Goal: Connect with others: Connect with other users

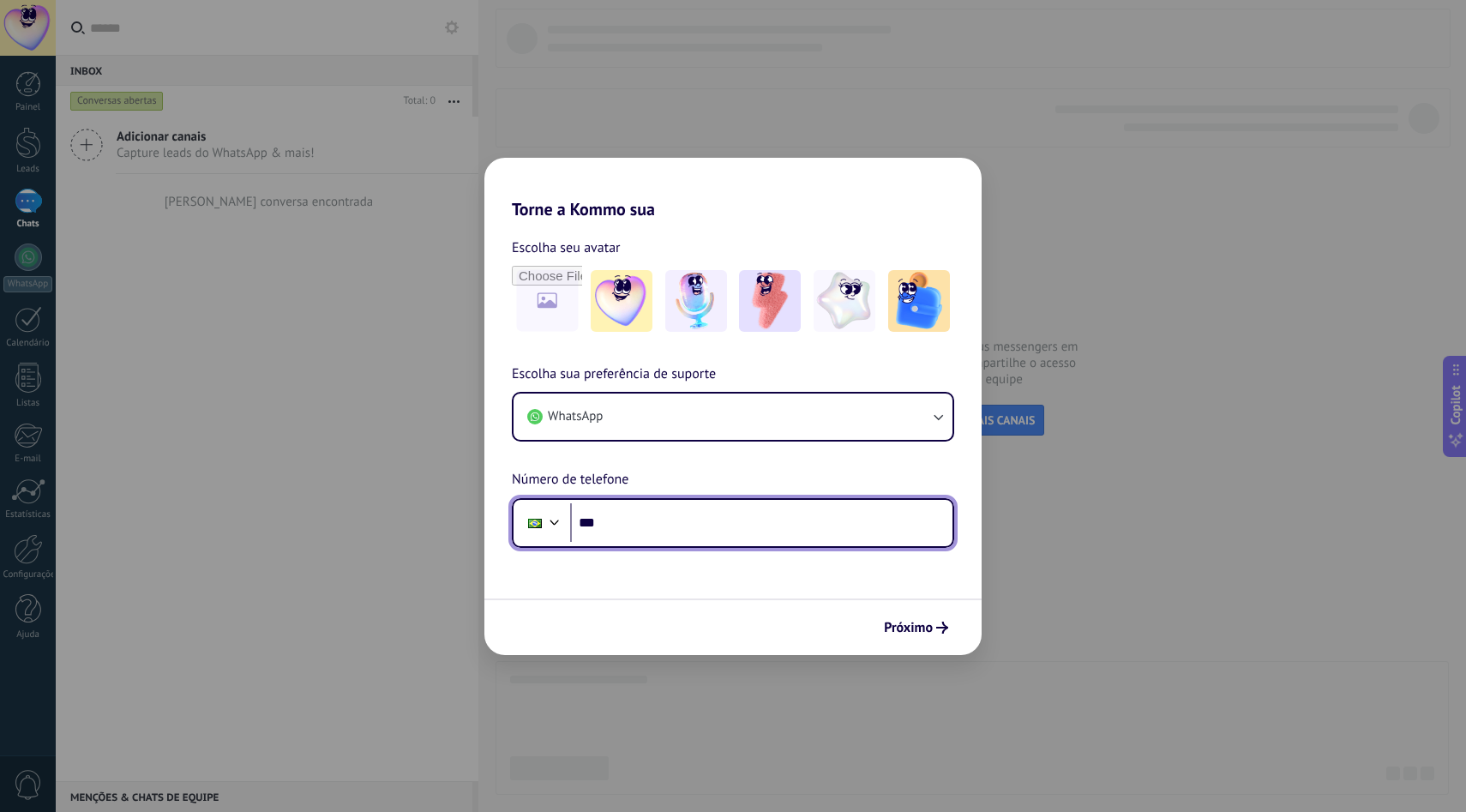
drag, startPoint x: 640, startPoint y: 526, endPoint x: 612, endPoint y: 521, distance: 28.4
click at [635, 525] on input "***" at bounding box center [762, 523] width 383 height 39
type input "**********"
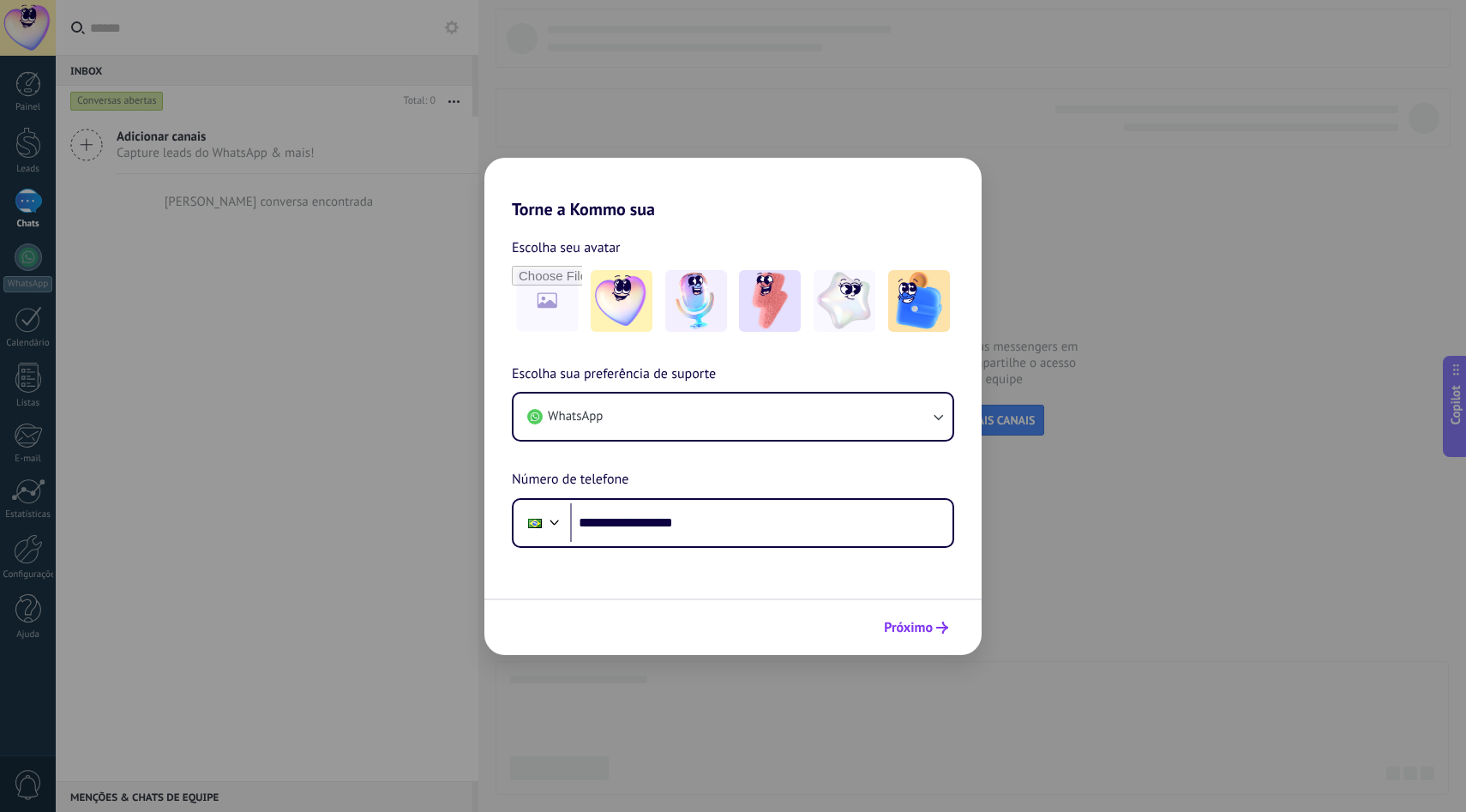
click at [903, 627] on span "Próximo" at bounding box center [908, 627] width 49 height 12
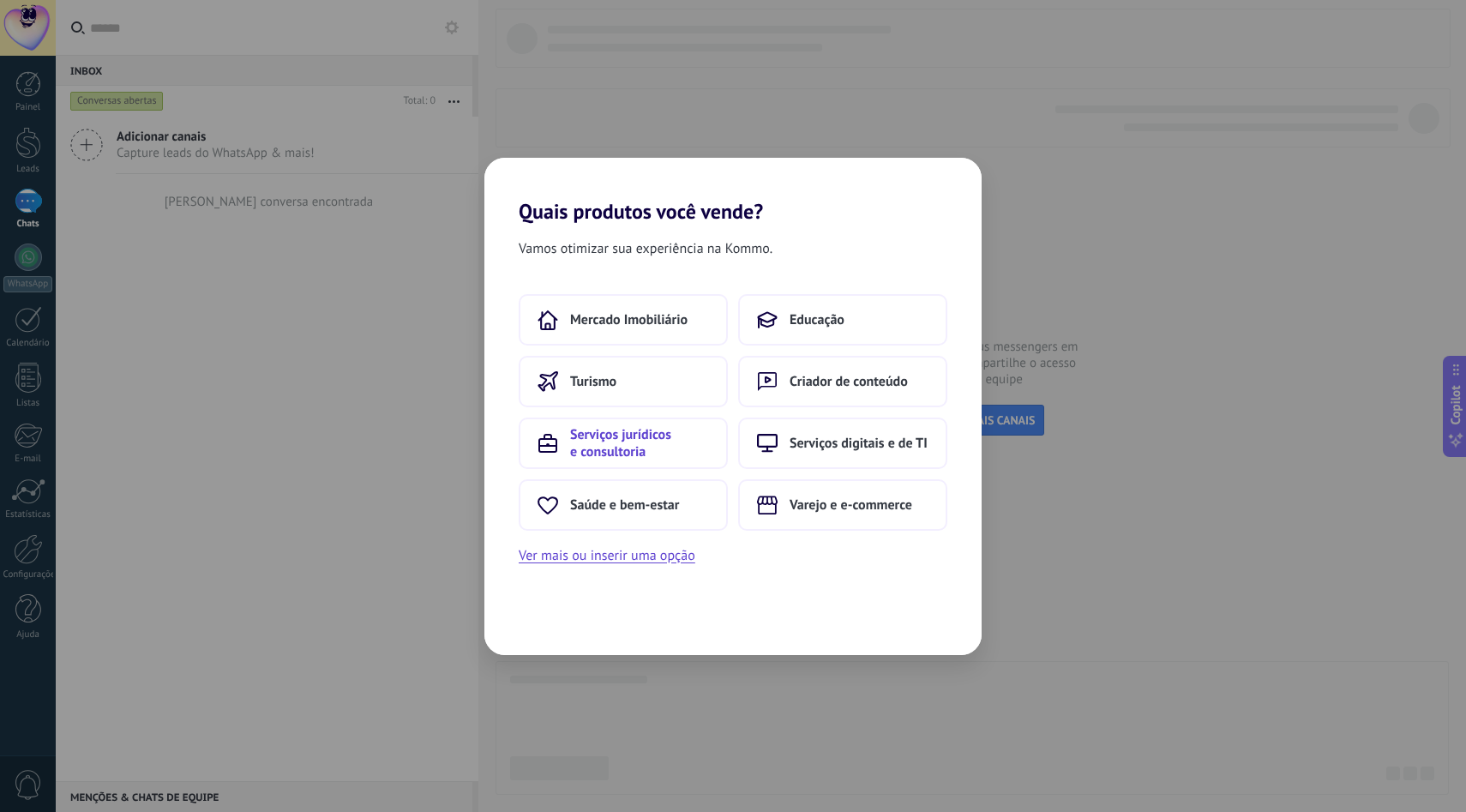
click at [583, 440] on span "Serviços jurídicos e consultoria" at bounding box center [639, 443] width 138 height 34
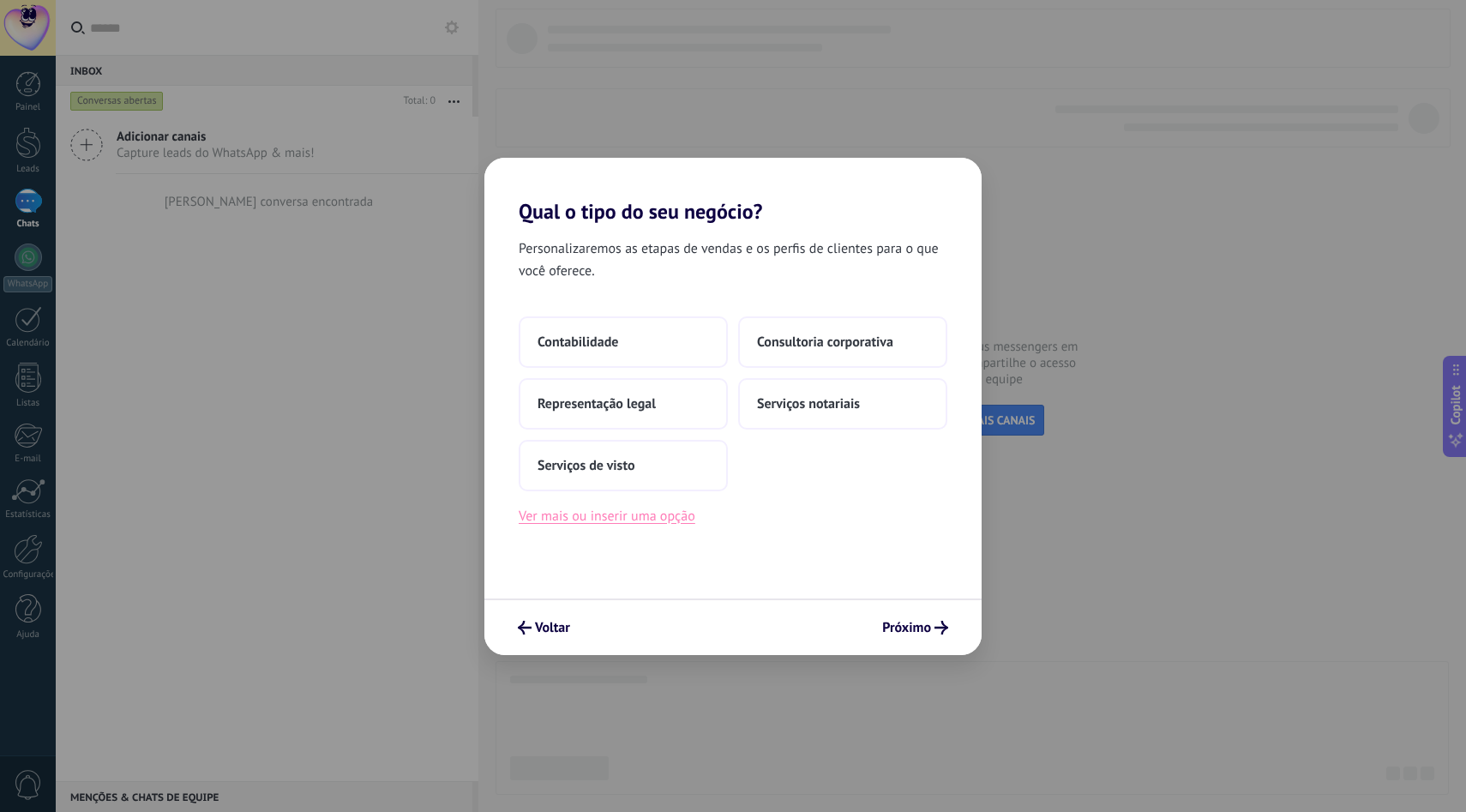
click at [671, 517] on button "Ver mais ou inserir uma opção" at bounding box center [607, 517] width 177 height 22
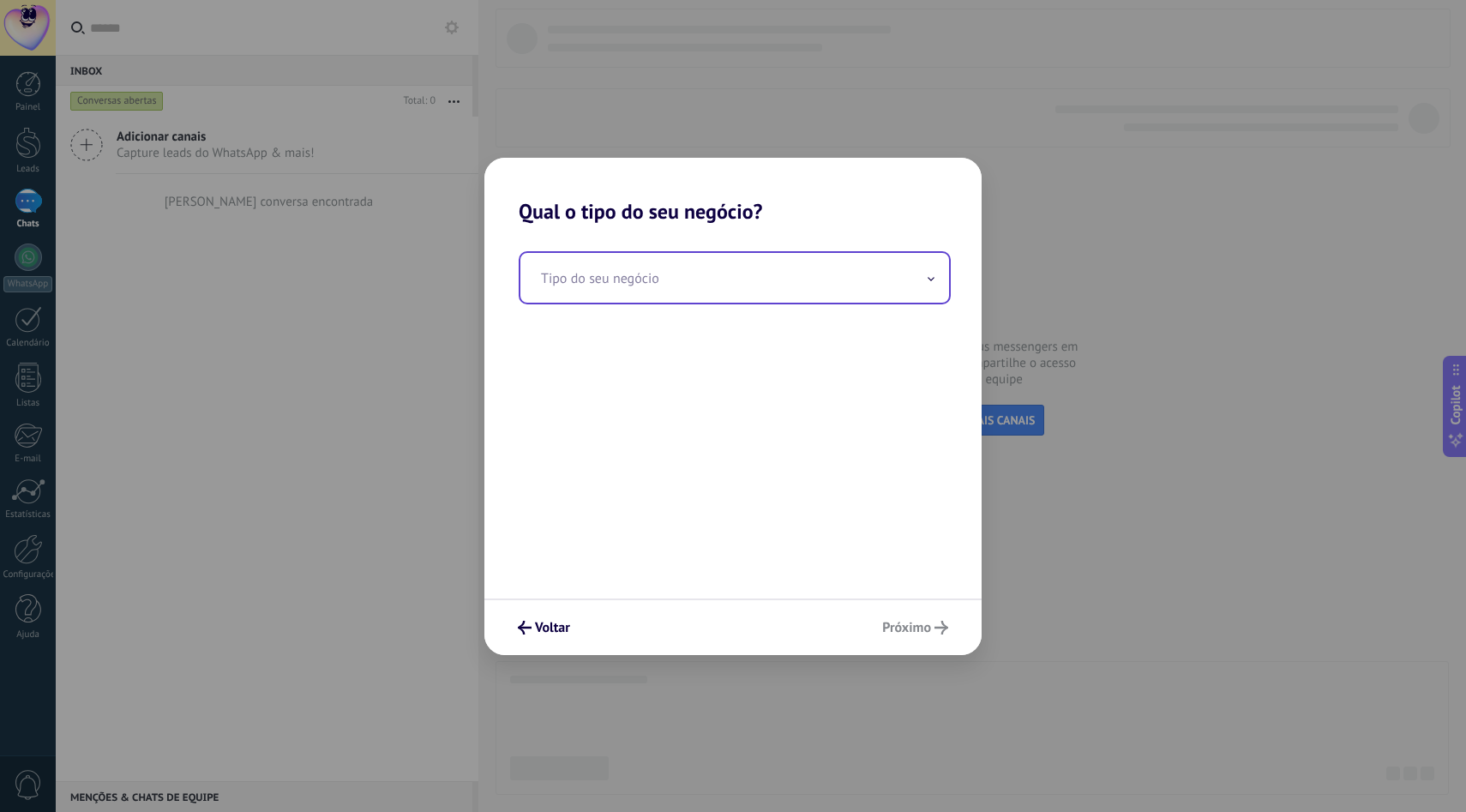
click at [625, 280] on input "text" at bounding box center [734, 278] width 428 height 50
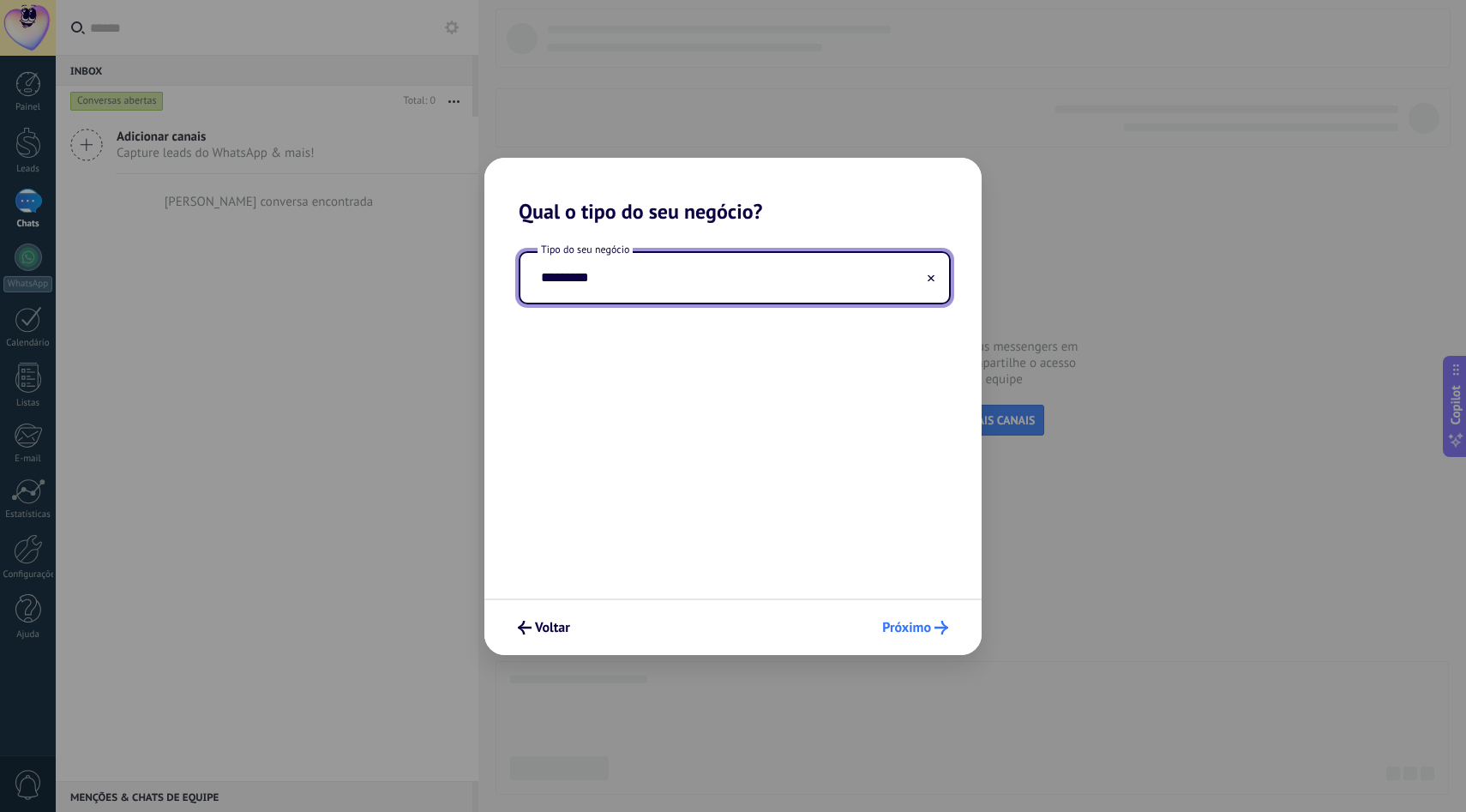
type input "*********"
click at [931, 622] on span "Próximo" at bounding box center [915, 627] width 66 height 14
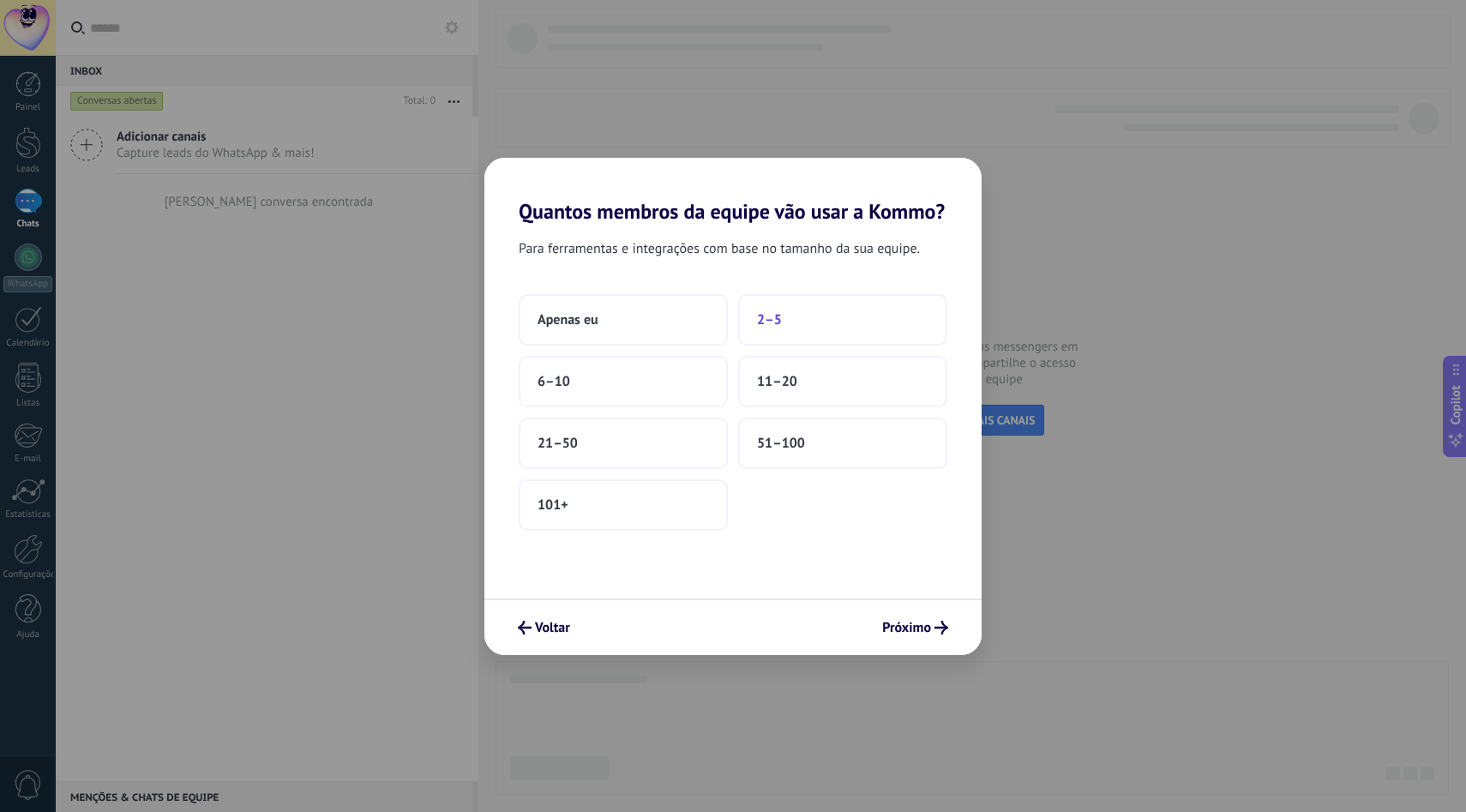
click at [775, 320] on span "2–5" at bounding box center [769, 320] width 25 height 17
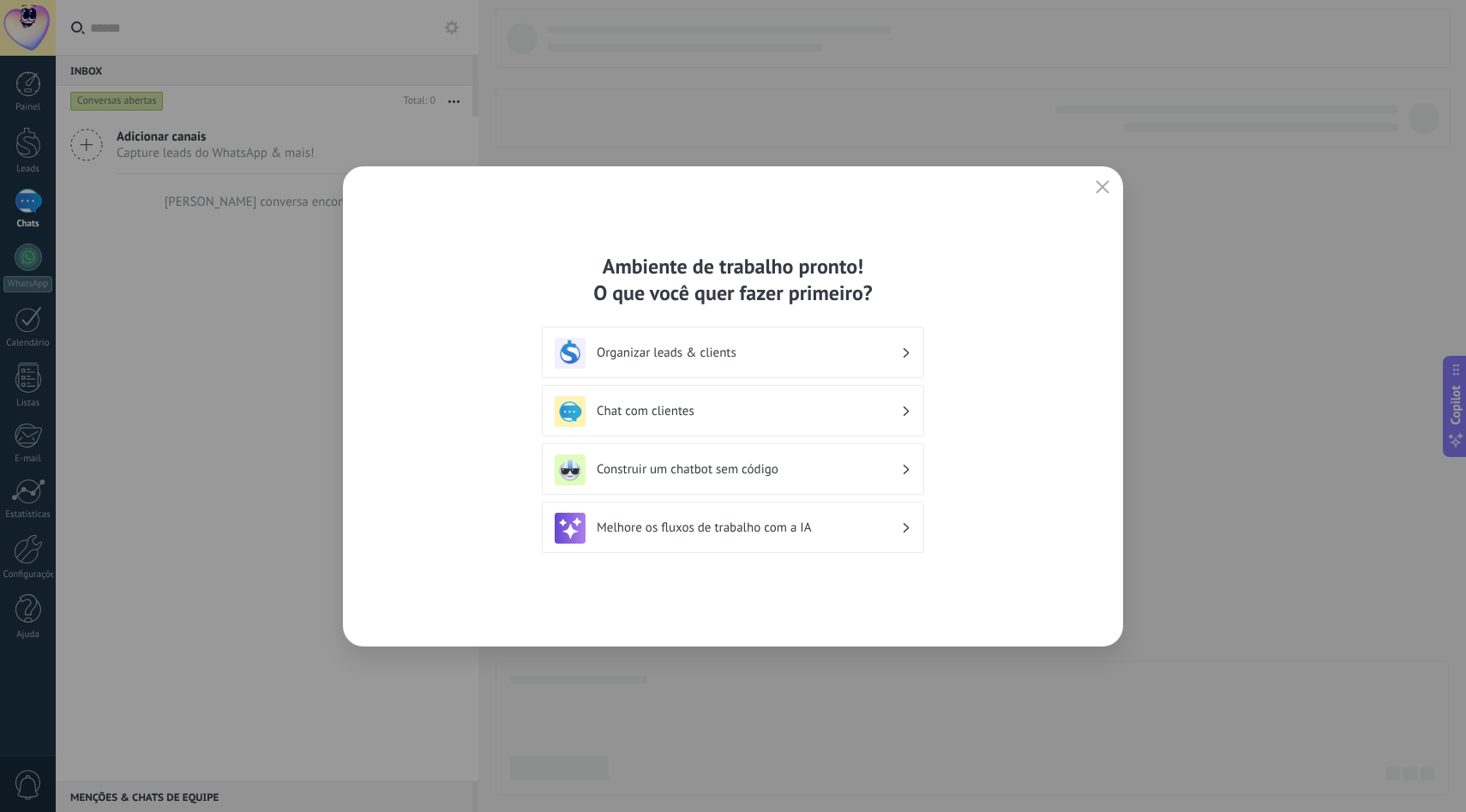
click at [726, 353] on h3 "Organizar leads & clients" at bounding box center [749, 353] width 305 height 17
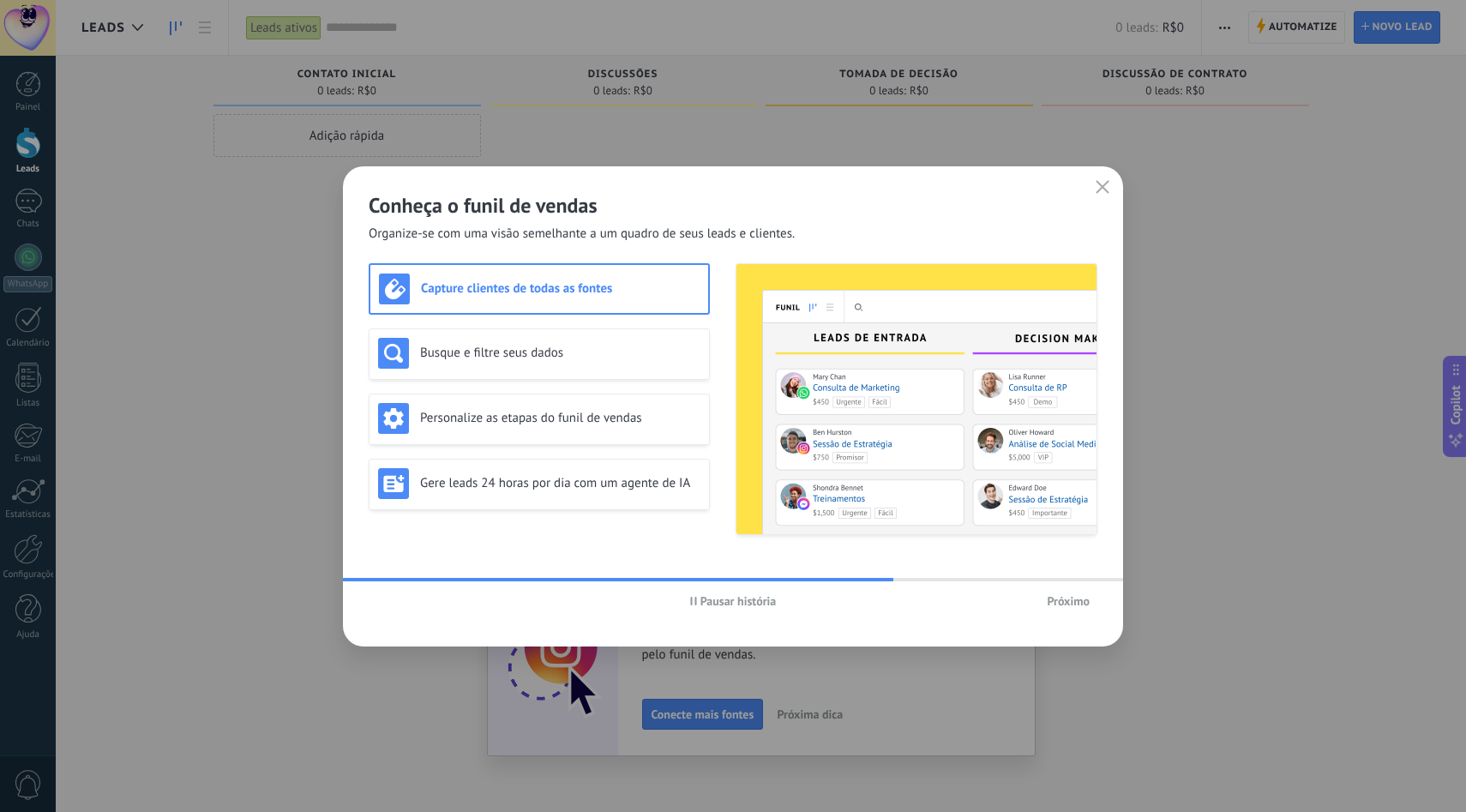
click at [1076, 601] on span "Próximo" at bounding box center [1068, 600] width 43 height 12
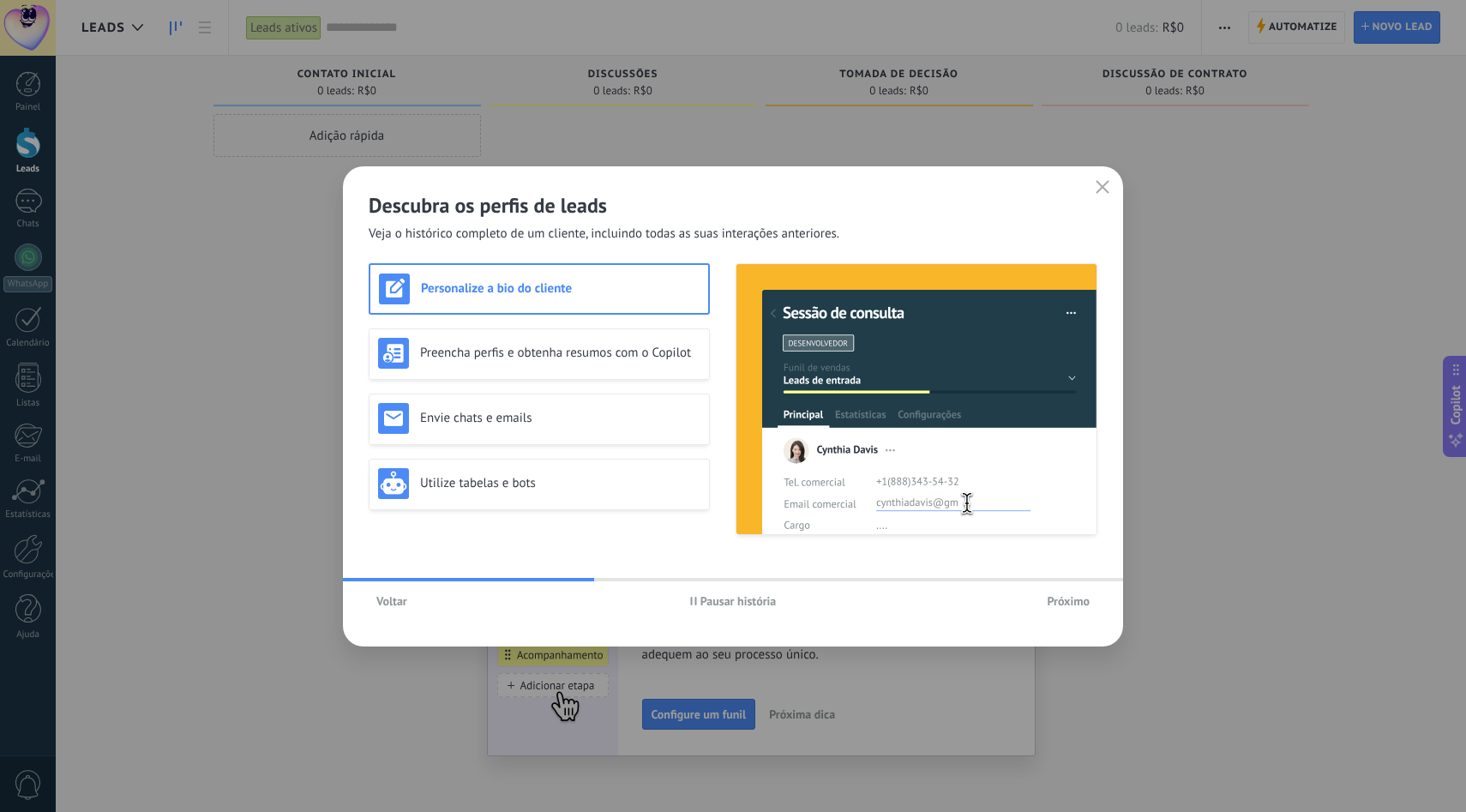
click at [1076, 601] on span "Próximo" at bounding box center [1068, 600] width 43 height 12
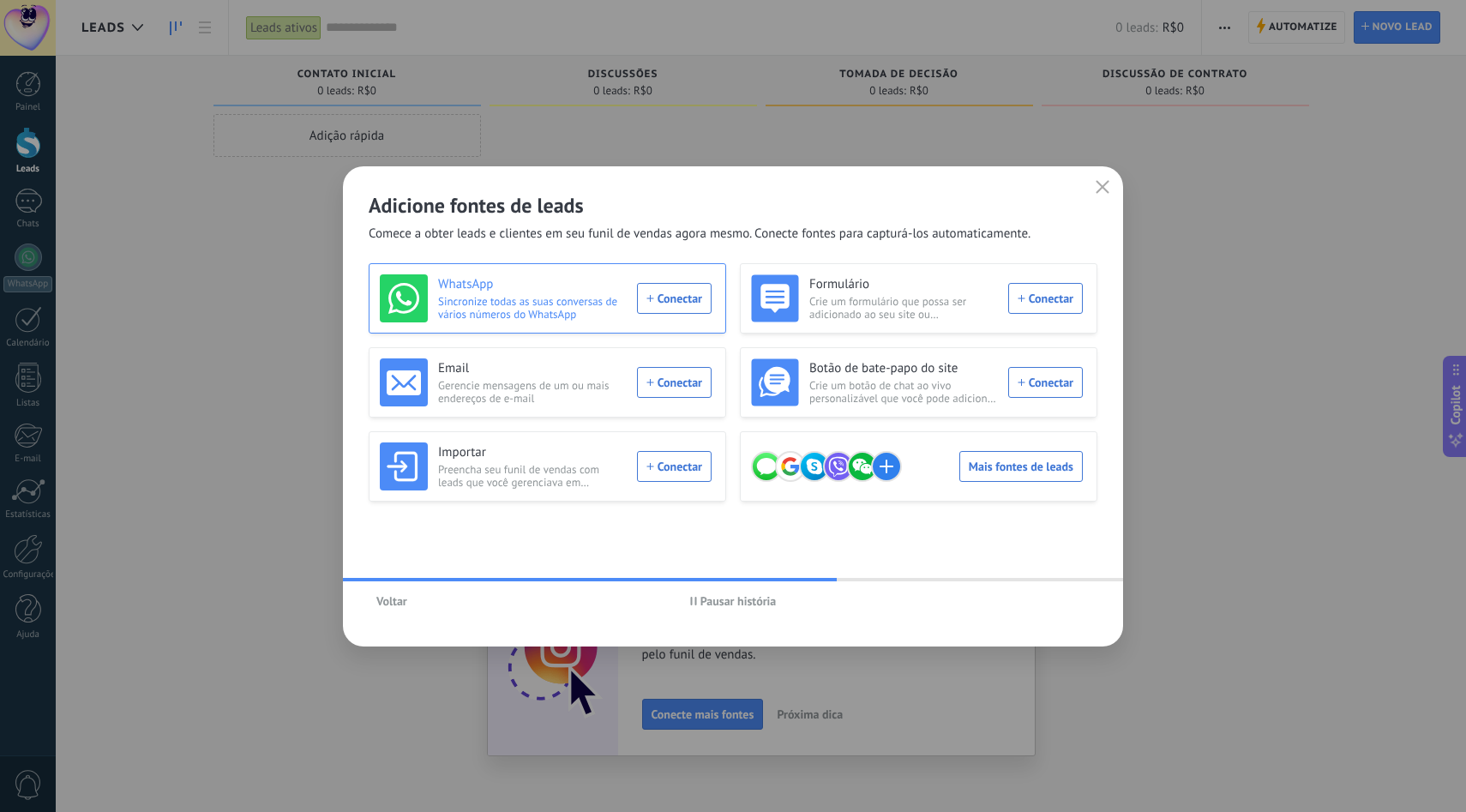
click at [683, 299] on div "WhatsApp Sincronize todas as suas conversas de vários números do WhatsApp Conec…" at bounding box center [545, 298] width 332 height 48
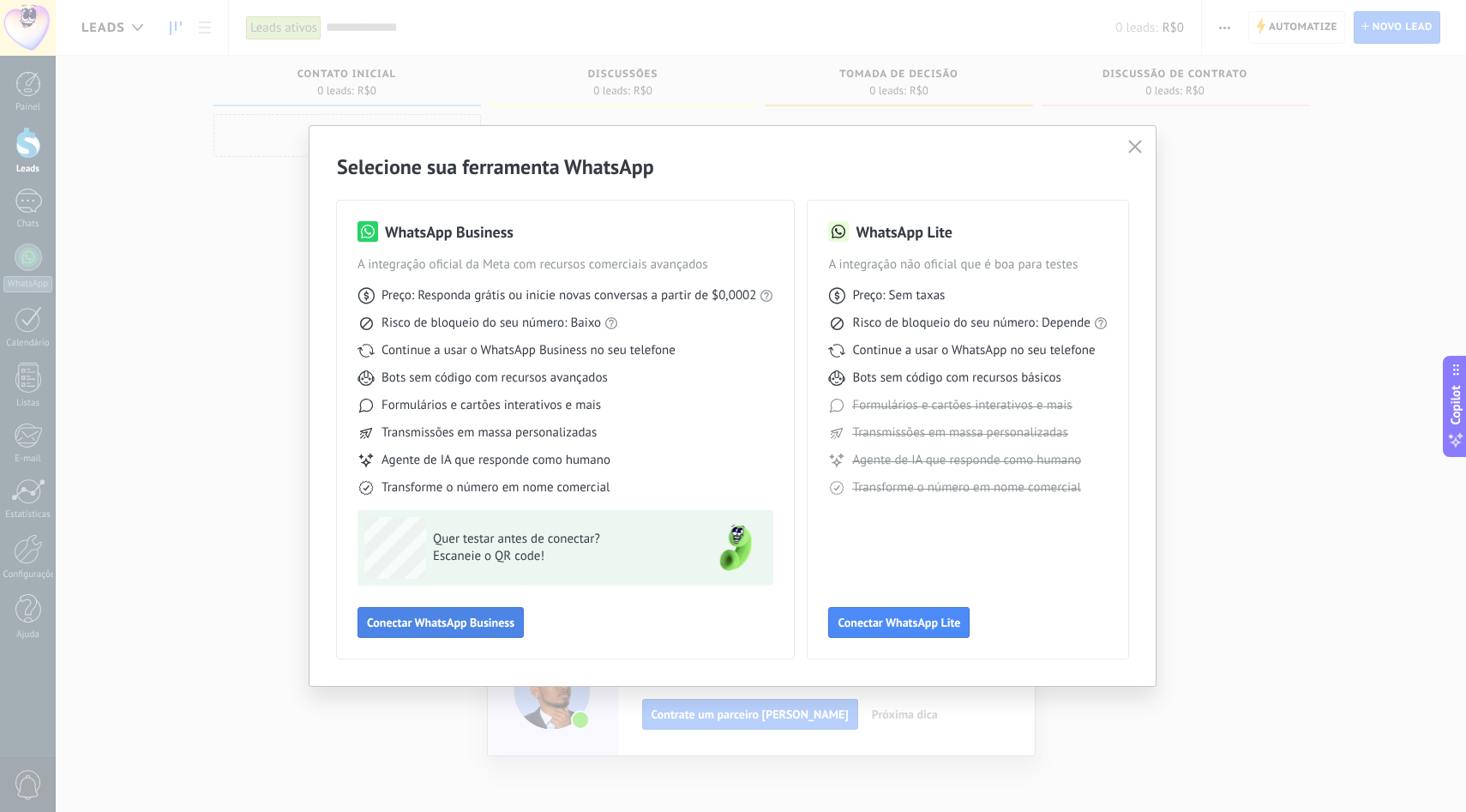
click at [448, 623] on span "Conectar WhatsApp Business" at bounding box center [440, 622] width 148 height 12
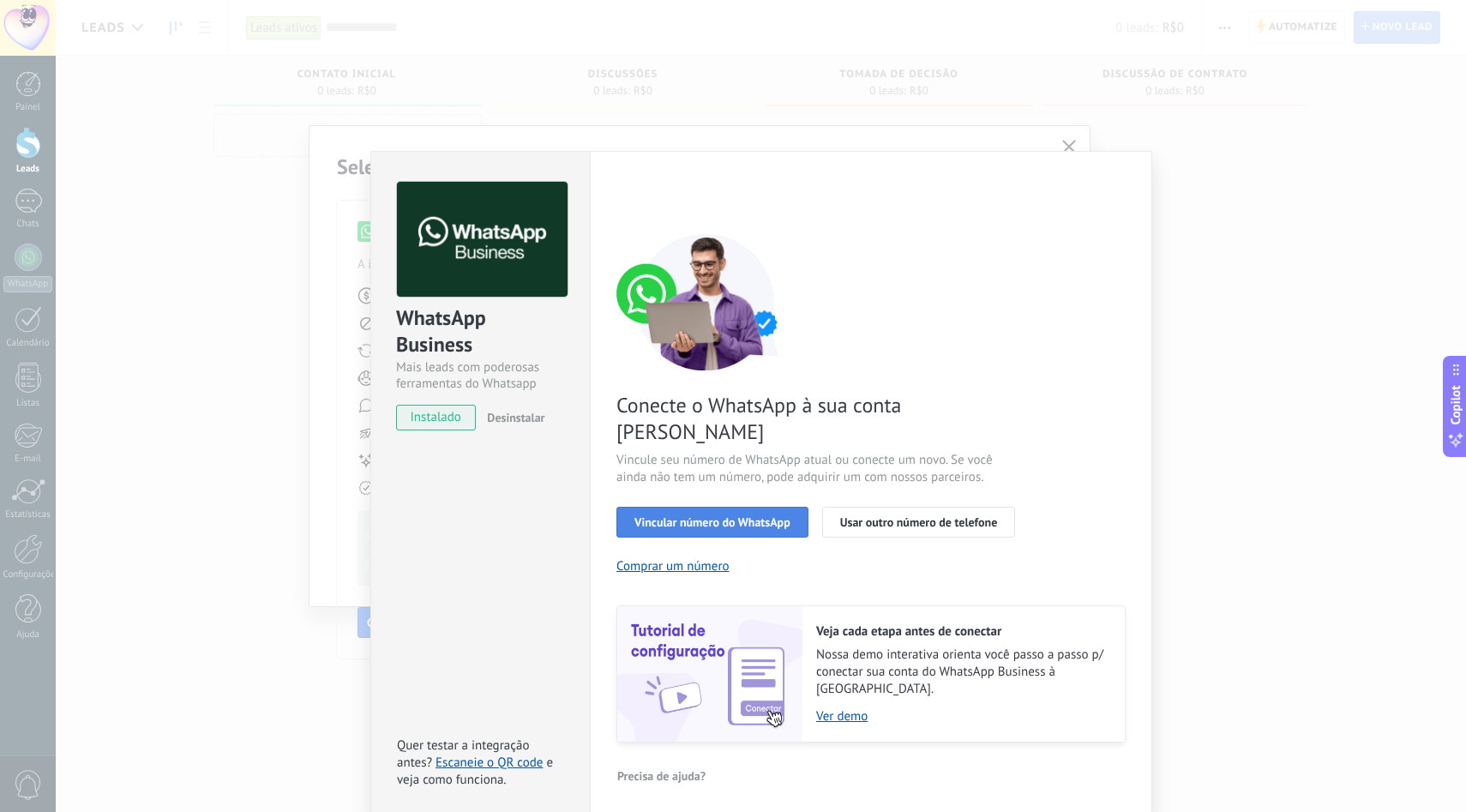
click at [645, 517] on span "Vincular número do WhatsApp" at bounding box center [713, 522] width 156 height 12
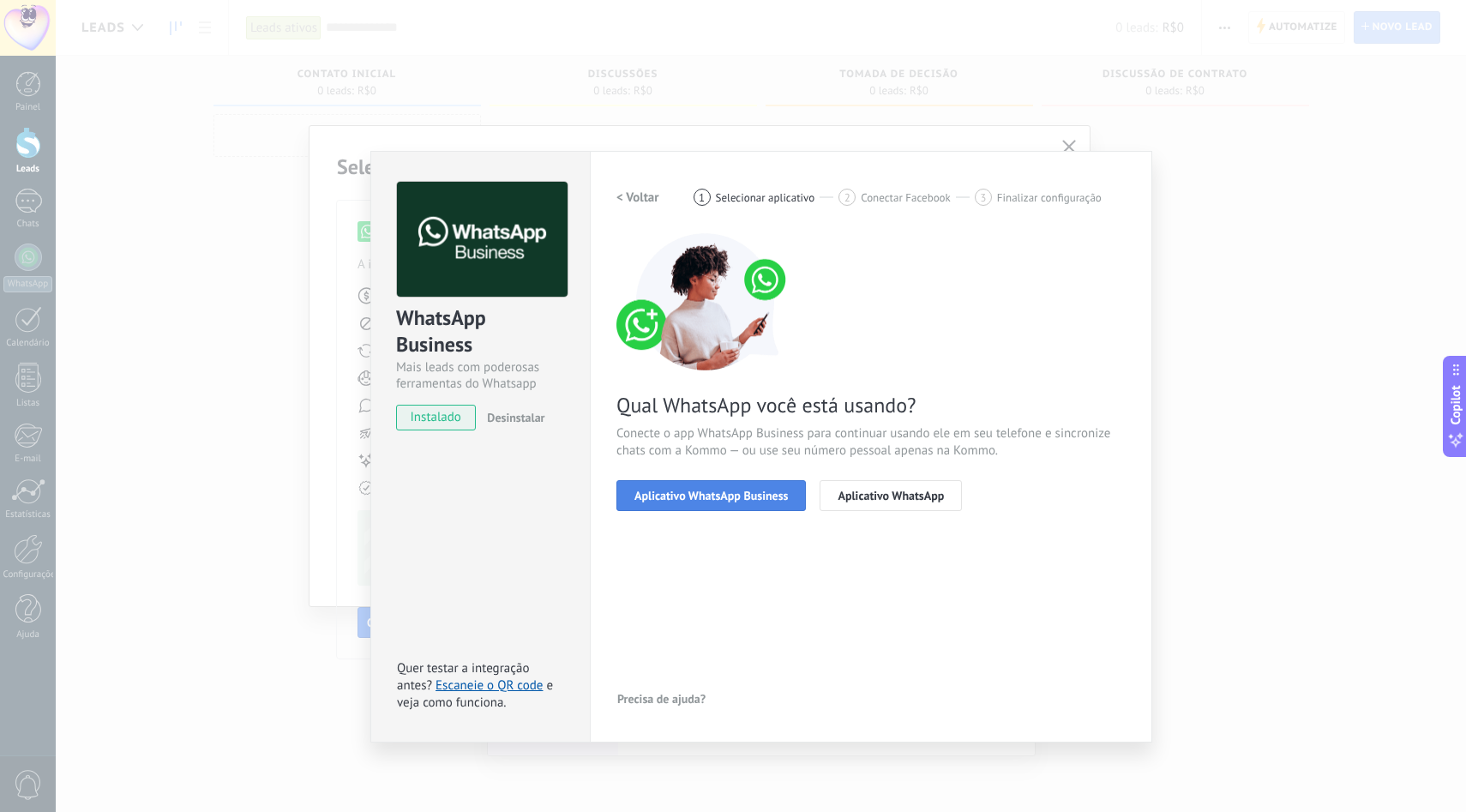
click at [643, 493] on span "Aplicativo WhatsApp Business" at bounding box center [711, 495] width 153 height 12
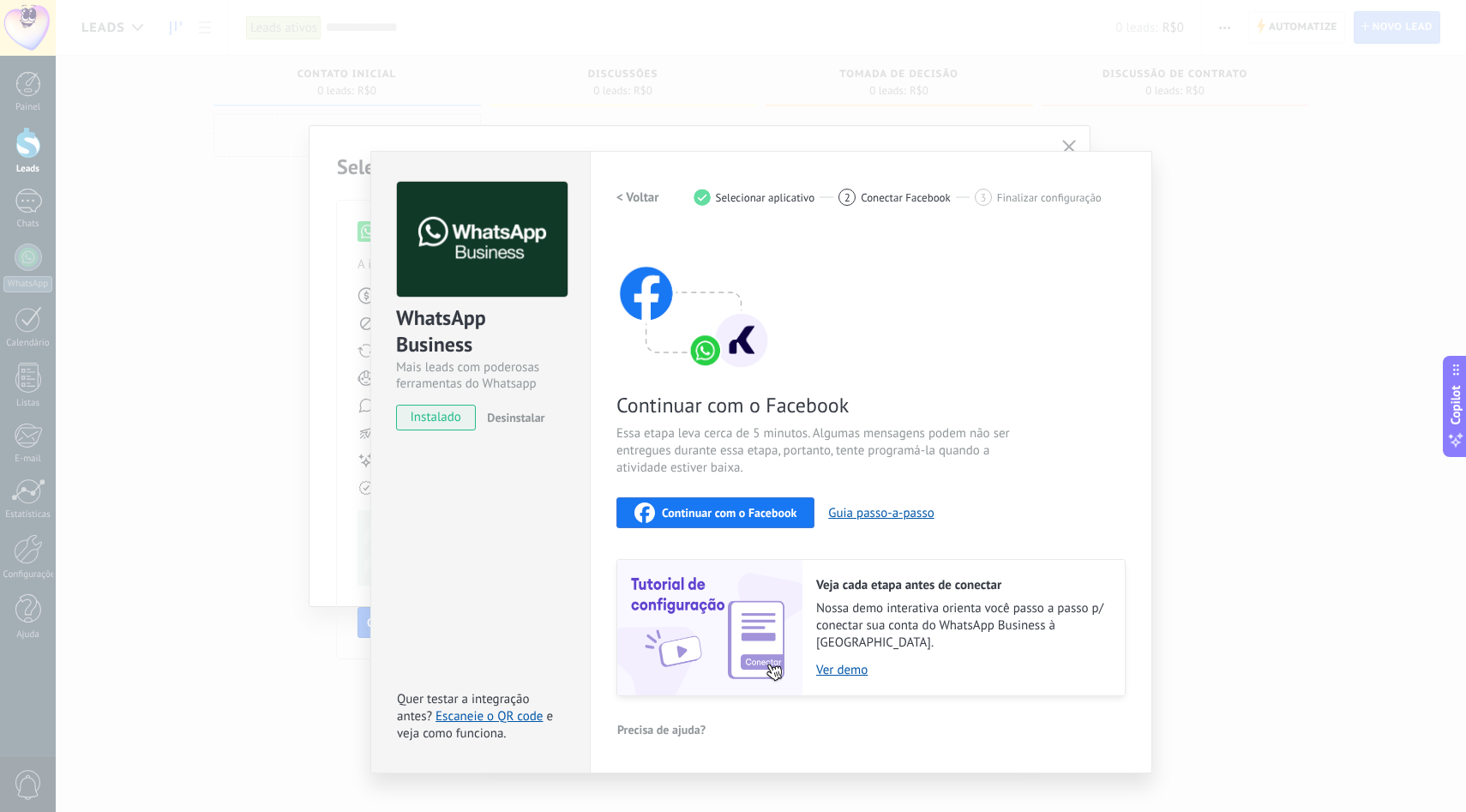
click at [669, 507] on span "Continuar com o Facebook" at bounding box center [728, 512] width 135 height 12
click at [870, 515] on button "Guia passo-a-passo" at bounding box center [881, 514] width 106 height 17
